Goal: Task Accomplishment & Management: Manage account settings

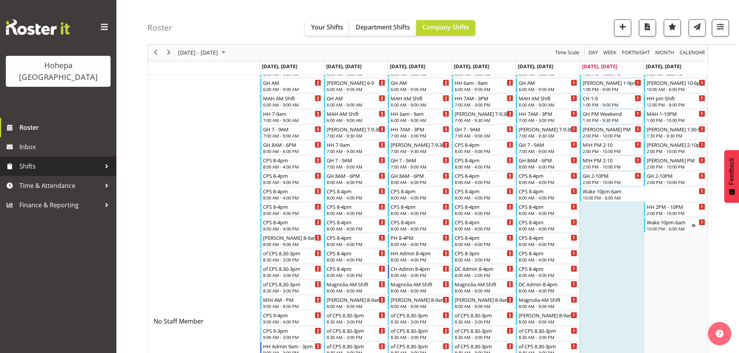
scroll to position [116, 0]
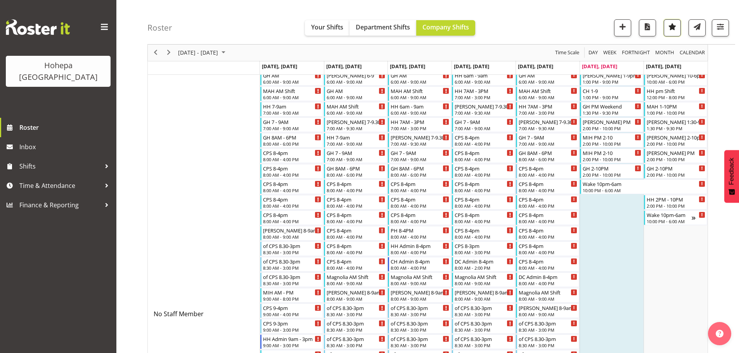
click at [671, 25] on span "button" at bounding box center [672, 27] width 10 height 10
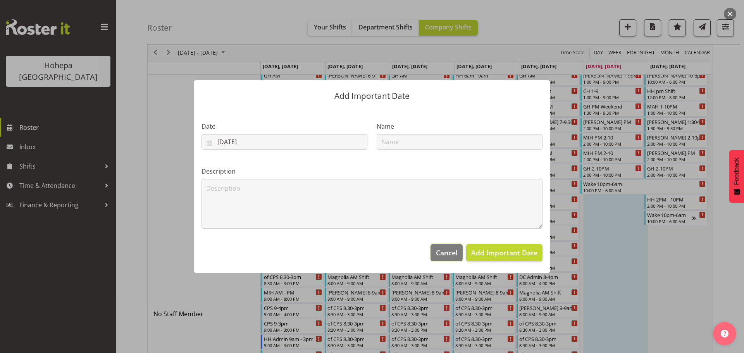
drag, startPoint x: 442, startPoint y: 256, endPoint x: 582, endPoint y: 139, distance: 183.0
click at [442, 256] on span "Cancel" at bounding box center [447, 253] width 22 height 10
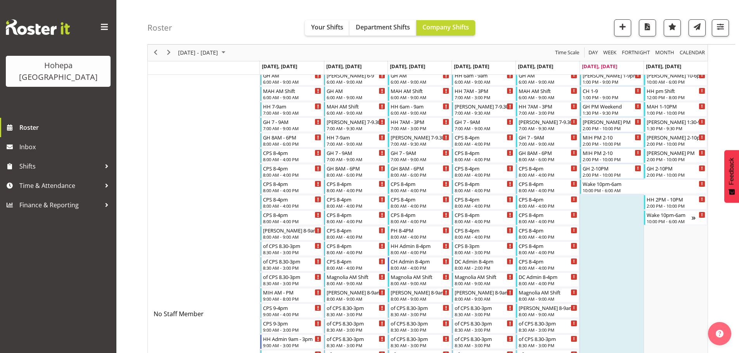
scroll to position [0, 0]
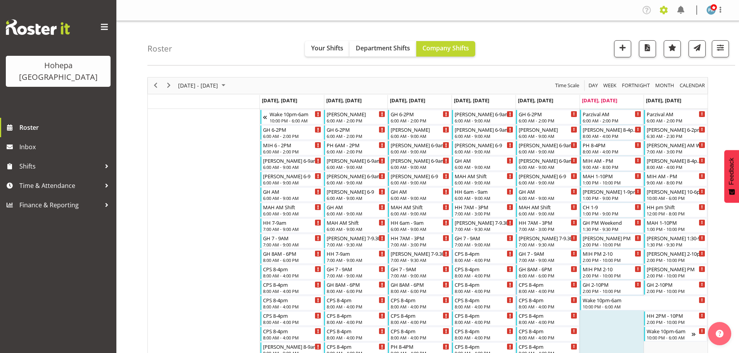
click at [663, 11] on span at bounding box center [663, 10] width 12 height 12
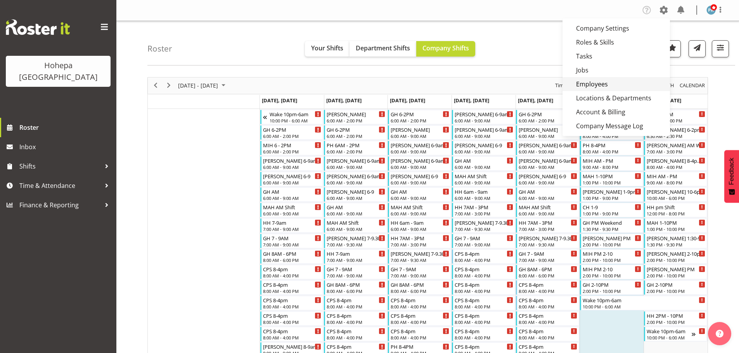
click at [586, 81] on link "Employees" at bounding box center [615, 84] width 107 height 14
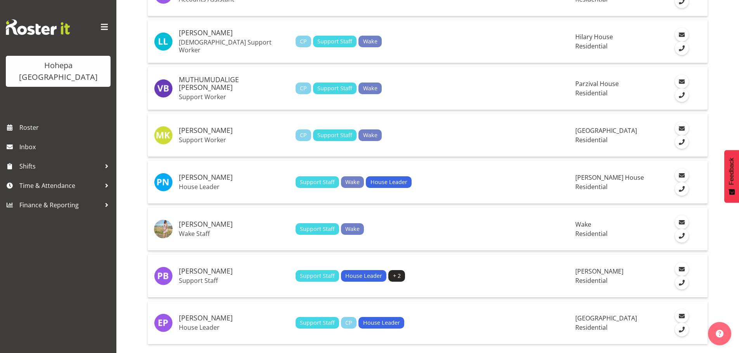
scroll to position [2149, 0]
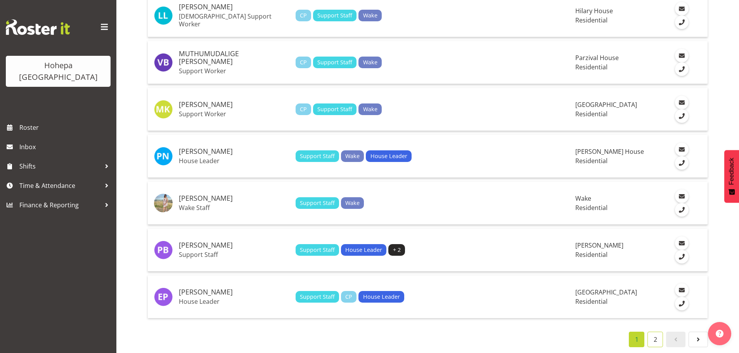
click at [657, 333] on link "2" at bounding box center [655, 340] width 16 height 16
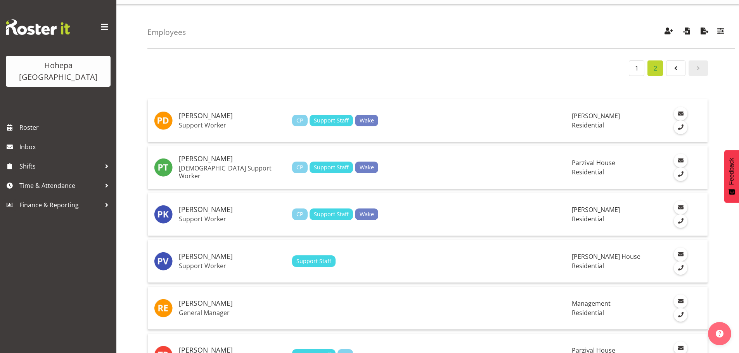
scroll to position [0, 0]
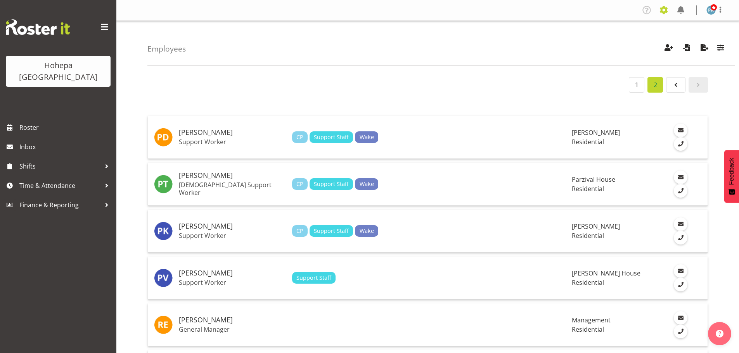
click at [665, 10] on span at bounding box center [663, 10] width 12 height 12
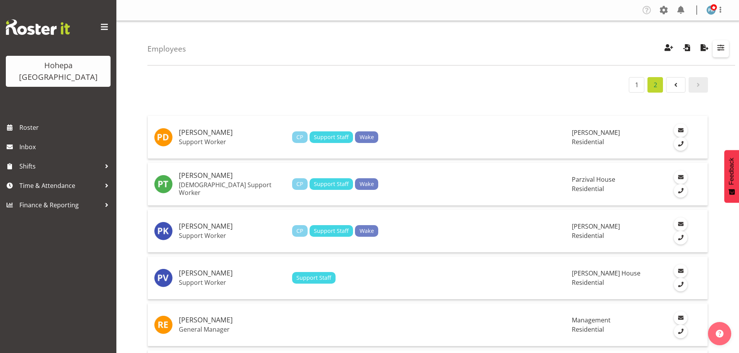
click at [715, 46] on span "button" at bounding box center [720, 48] width 10 height 10
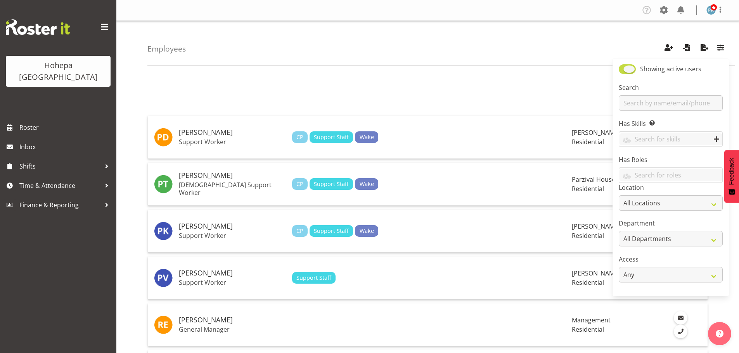
click at [623, 72] on span at bounding box center [626, 69] width 17 height 10
click at [623, 72] on input "Showing active users" at bounding box center [620, 69] width 5 height 5
checkbox input "false"
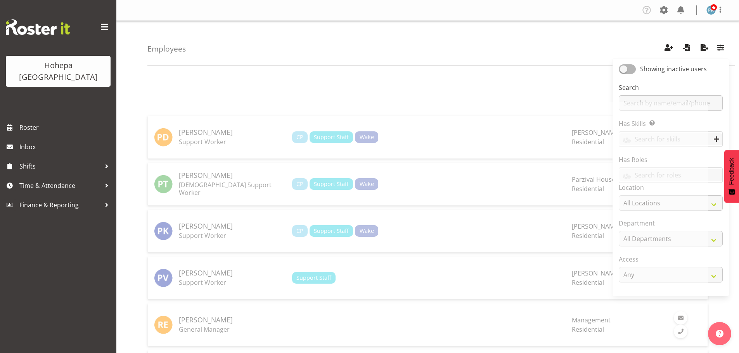
click at [560, 51] on div "Employees Showing inactive users Search Has Skills Enter any skills required fo…" at bounding box center [440, 43] width 587 height 45
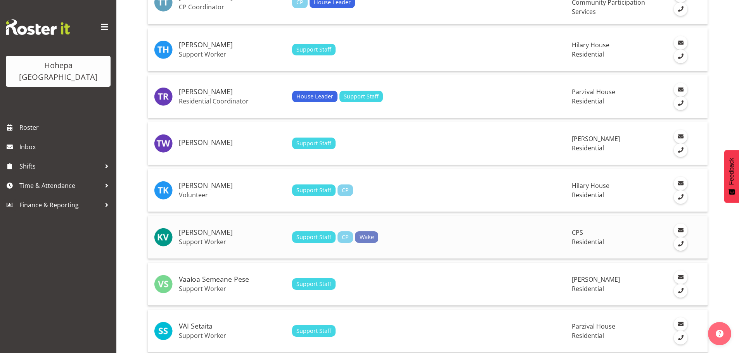
scroll to position [373, 0]
